Goal: Information Seeking & Learning: Learn about a topic

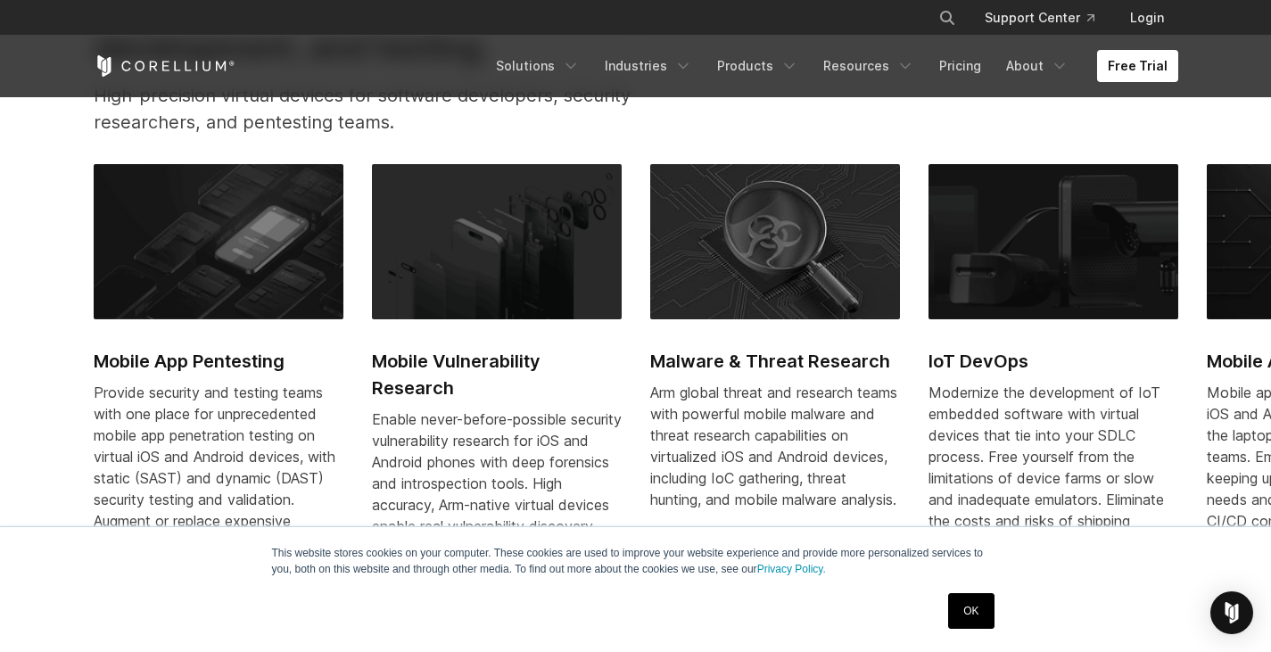
scroll to position [803, 0]
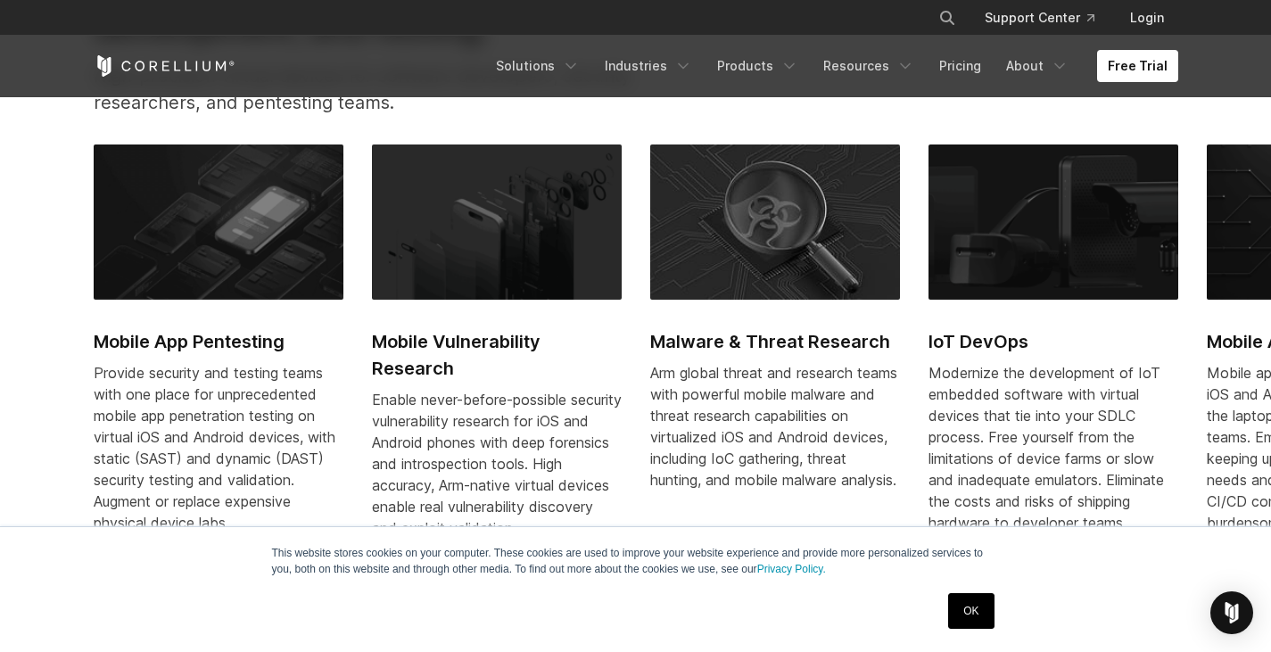
click at [962, 616] on link "OK" at bounding box center [970, 611] width 45 height 36
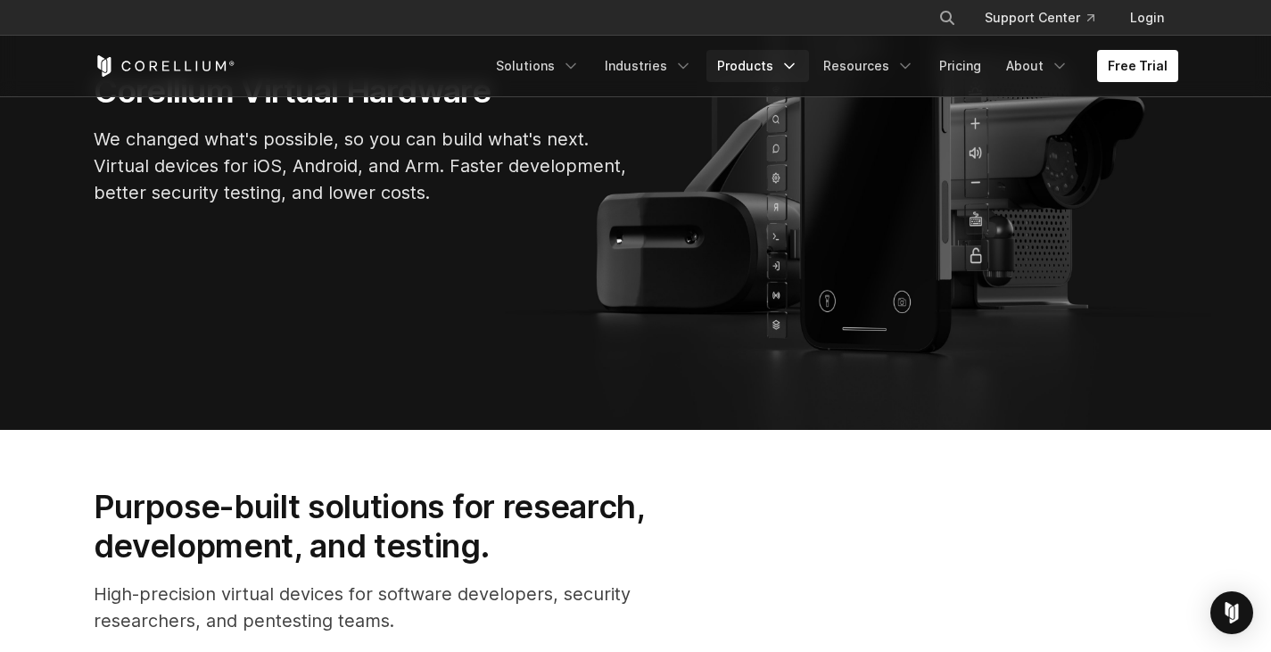
scroll to position [178, 0]
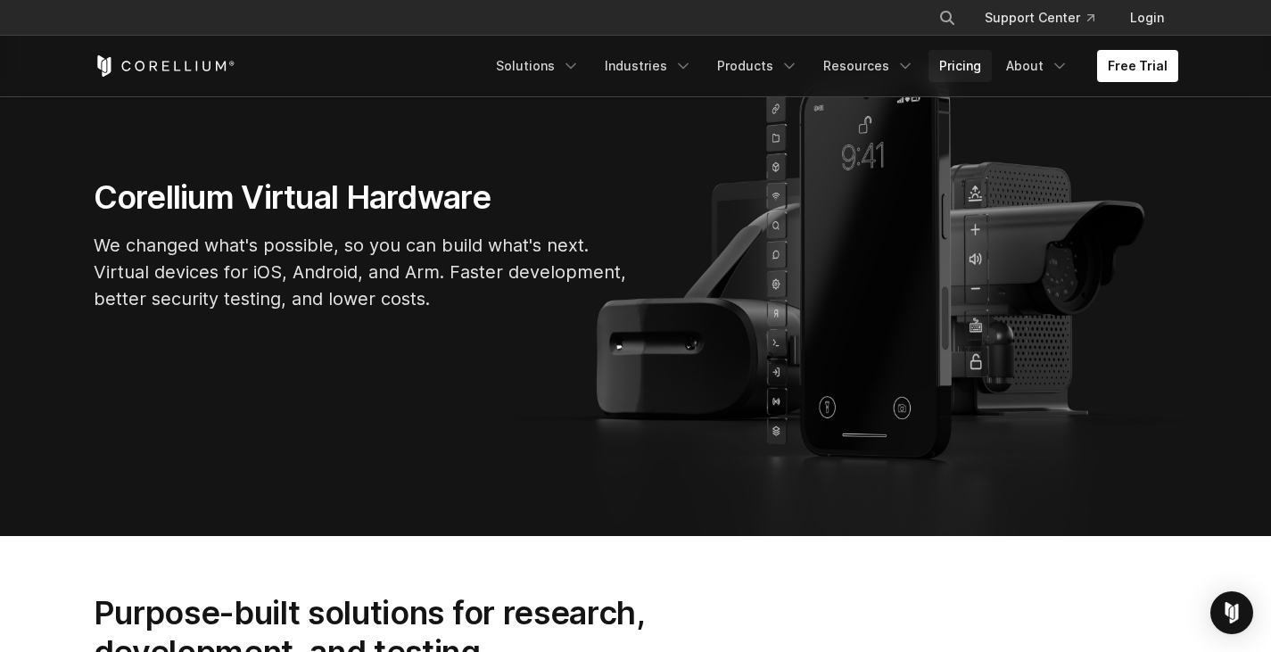
click at [986, 70] on link "Pricing" at bounding box center [960, 66] width 63 height 32
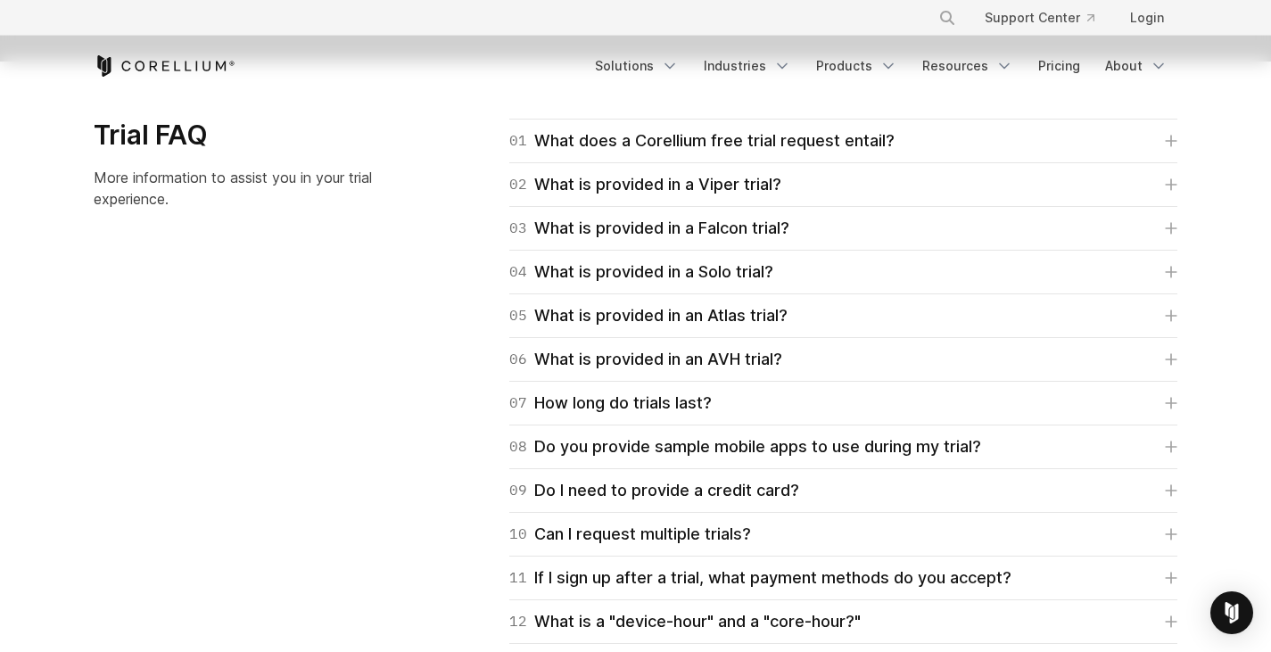
scroll to position [2587, 0]
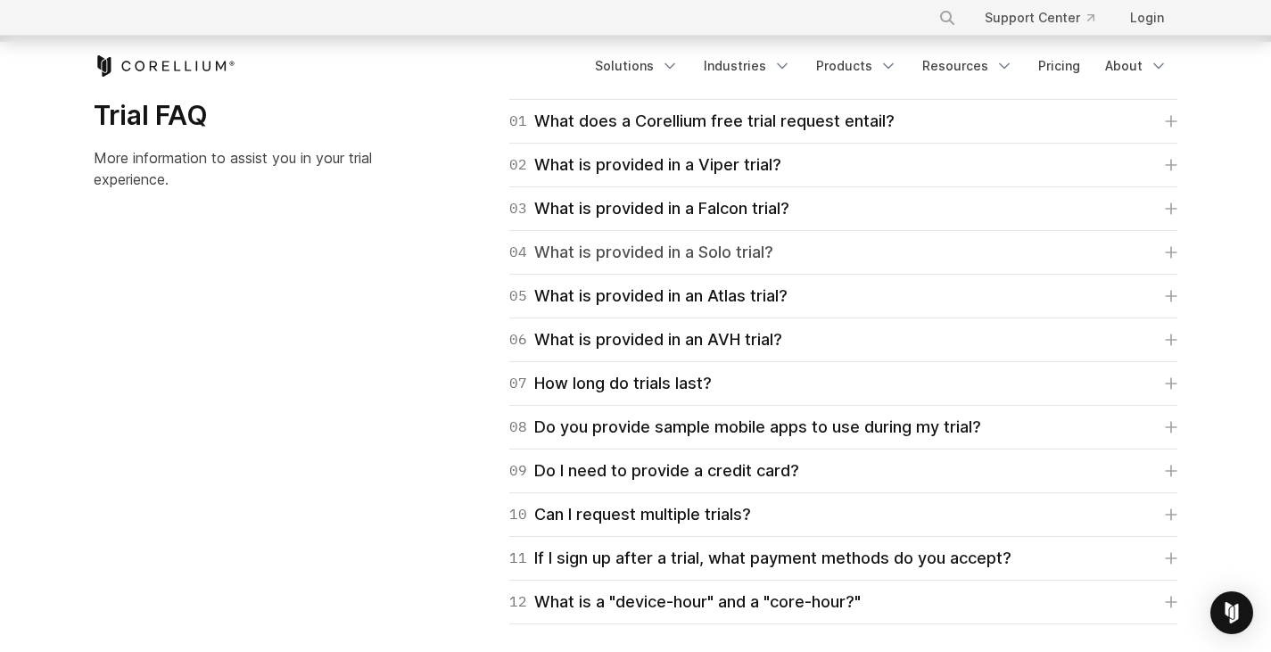
click at [690, 252] on div "04 What is provided in a Solo trial?" at bounding box center [641, 252] width 264 height 25
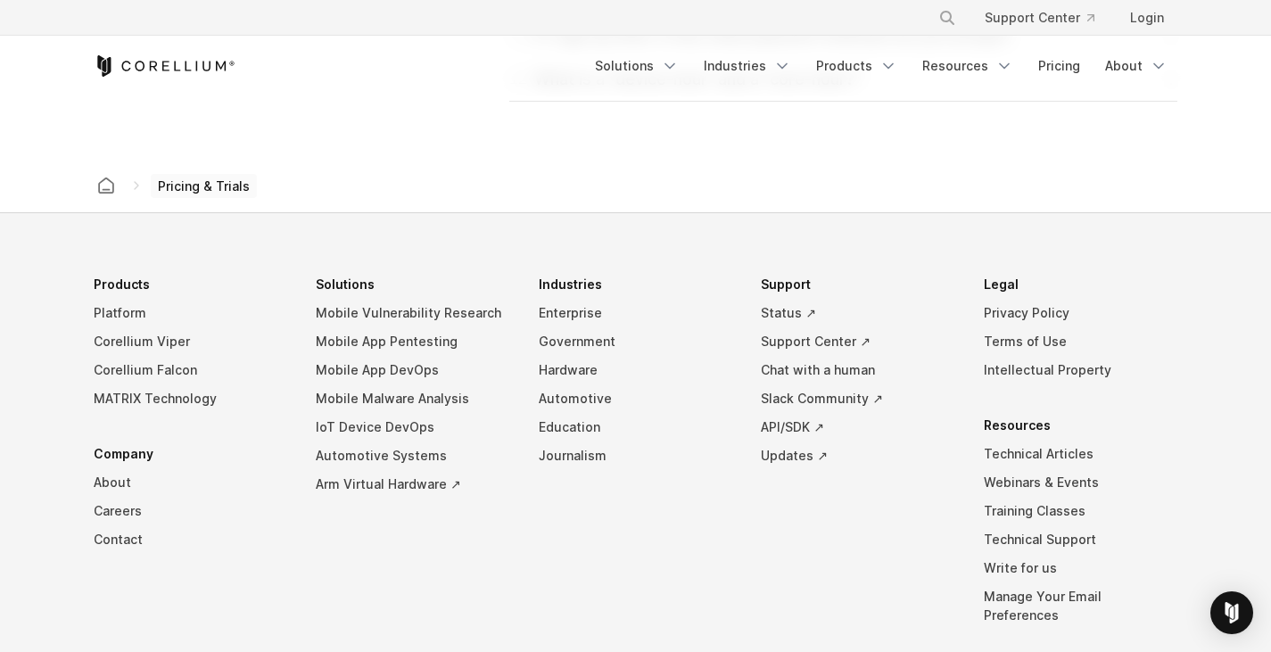
scroll to position [3211, 0]
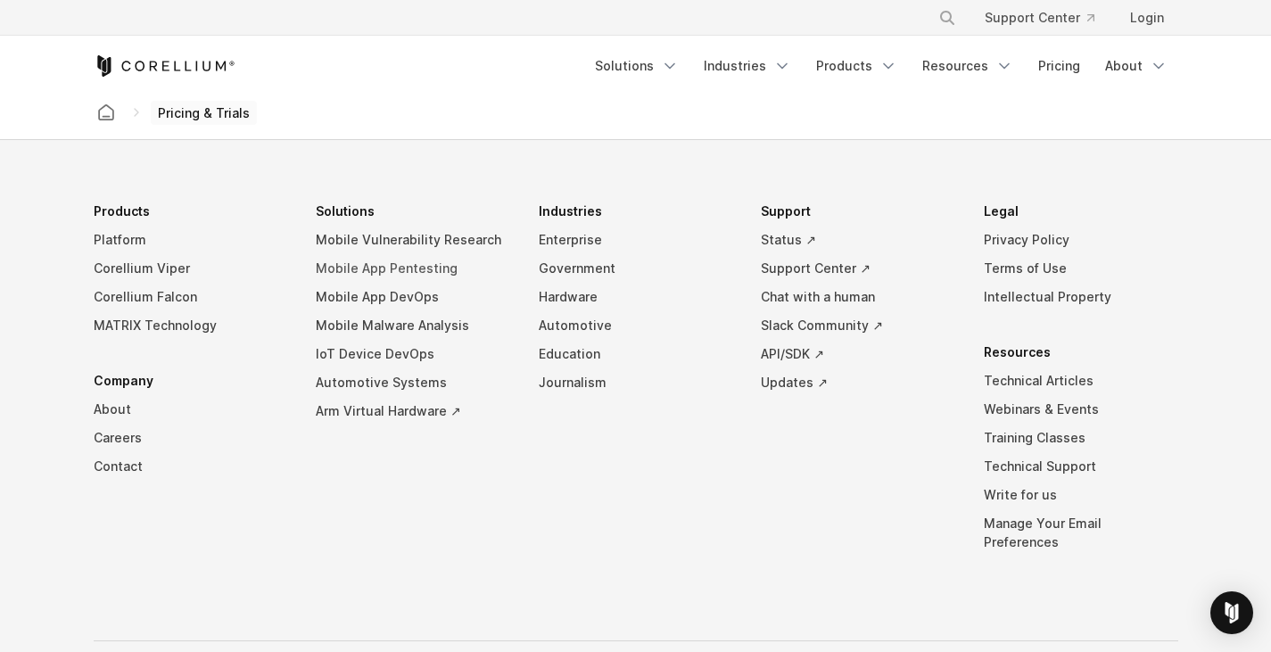
click at [425, 265] on link "Mobile App Pentesting" at bounding box center [413, 268] width 194 height 29
